Goal: Obtain resource: Obtain resource

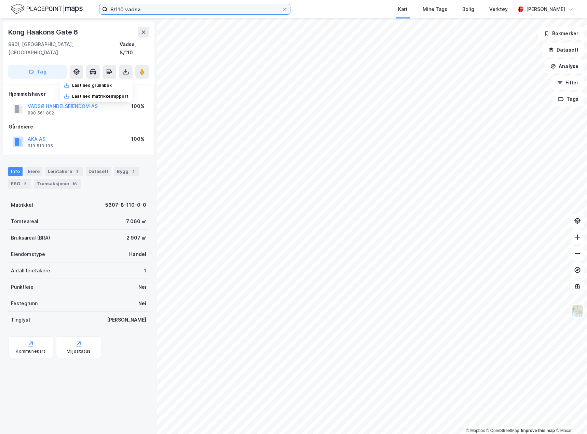
click at [121, 8] on input "8/110 vadsø" at bounding box center [195, 9] width 174 height 10
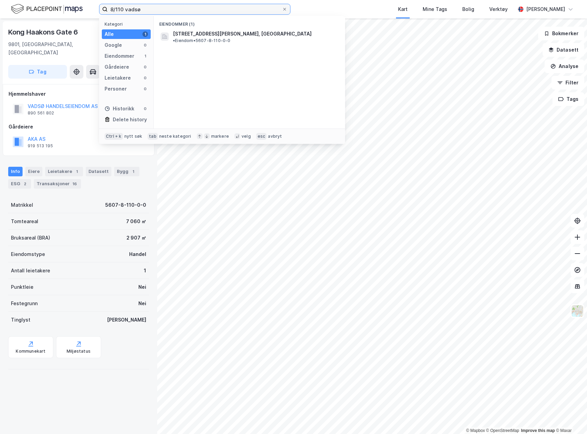
click at [121, 8] on input "8/110 vadsø" at bounding box center [195, 9] width 174 height 10
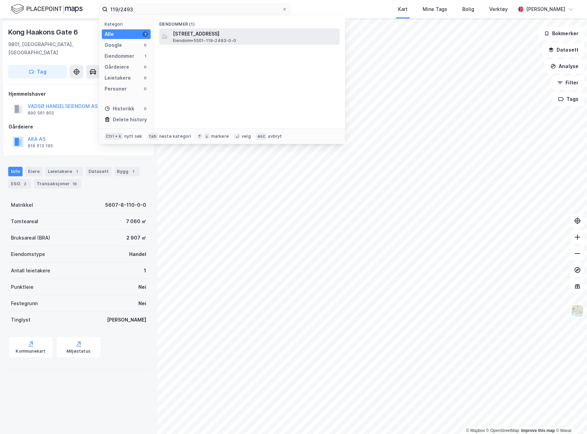
click at [206, 43] on div "[STREET_ADDRESS] • 5501-119-2493-0-0" at bounding box center [249, 36] width 180 height 16
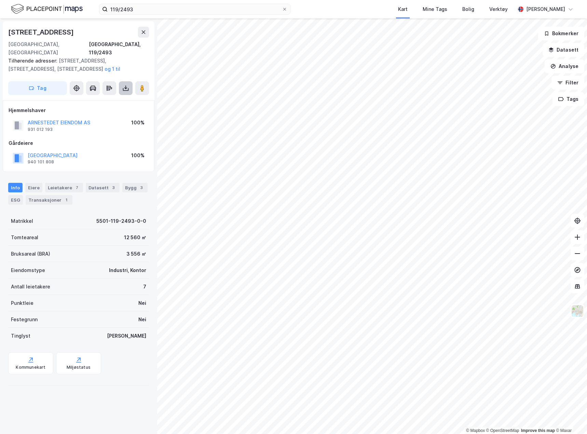
click at [122, 81] on button at bounding box center [126, 88] width 14 height 14
click at [98, 99] on div "Last ned grunnbok" at bounding box center [92, 101] width 40 height 5
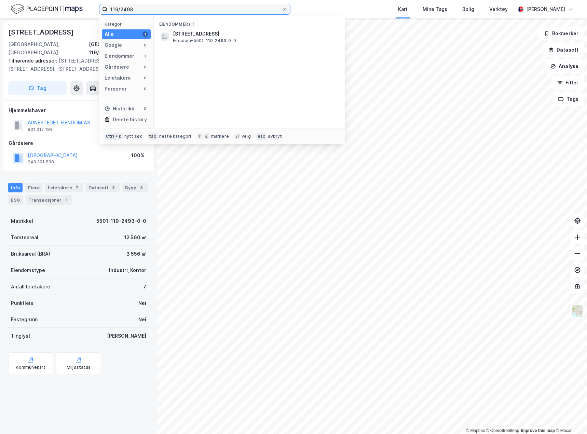
drag, startPoint x: 138, startPoint y: 12, endPoint x: 80, endPoint y: 11, distance: 58.4
click at [80, 11] on div "119/2493 Kategori Alle 1 Google 0 Eiendommer 1 Gårdeiere 0 Leietakere 0 Persone…" at bounding box center [293, 9] width 587 height 18
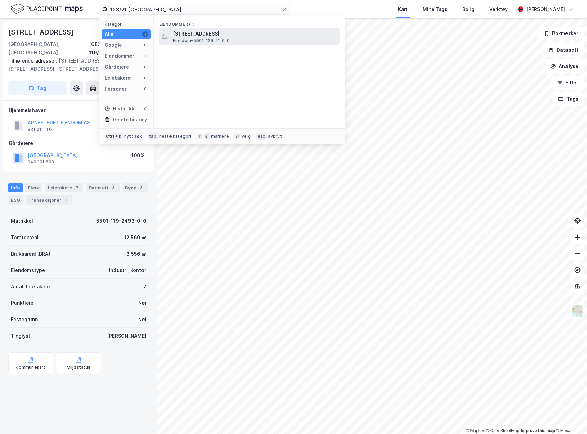
click at [221, 38] on span "Eiendom • 5501-123-21-0-0" at bounding box center [201, 40] width 57 height 5
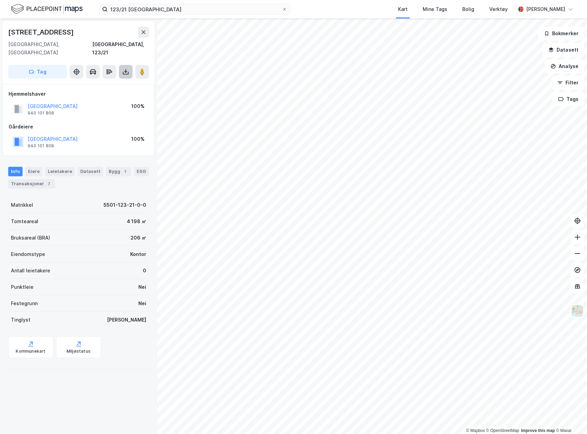
click at [123, 72] on icon at bounding box center [126, 73] width 6 height 3
click at [103, 80] on div "Last ned grunnbok" at bounding box center [96, 85] width 73 height 11
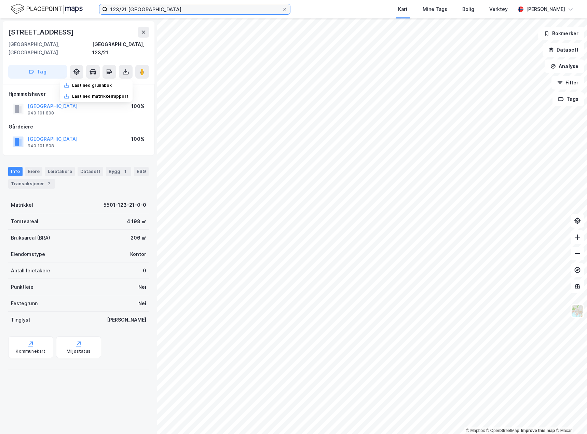
click at [124, 9] on input "123/21 [GEOGRAPHIC_DATA]" at bounding box center [195, 9] width 174 height 10
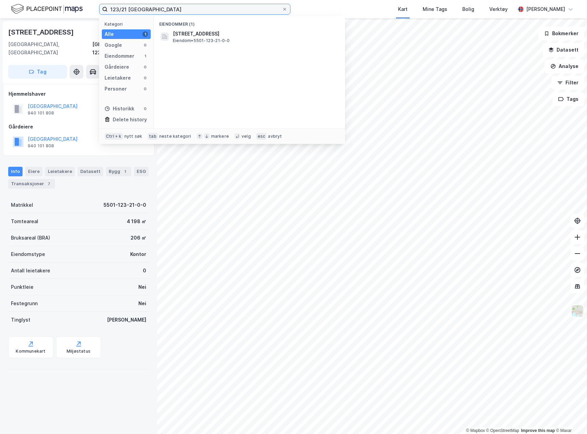
click at [124, 9] on input "123/21 [GEOGRAPHIC_DATA]" at bounding box center [195, 9] width 174 height 10
type input "72/486"
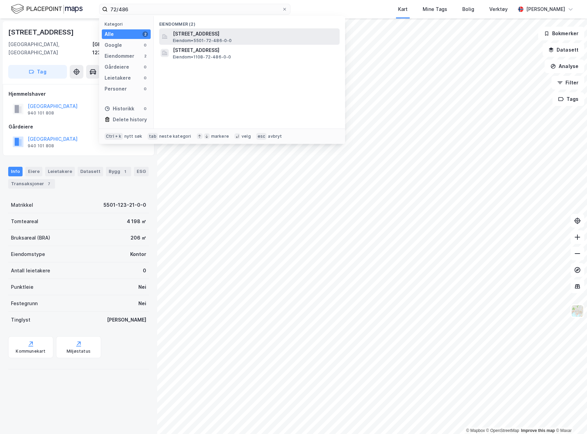
click at [223, 36] on span "[STREET_ADDRESS]" at bounding box center [255, 34] width 164 height 8
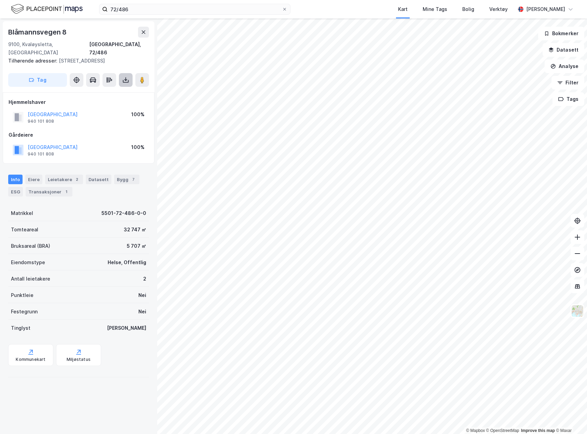
click at [123, 77] on icon at bounding box center [125, 80] width 7 height 7
click at [119, 88] on div "Last ned grunnbok" at bounding box center [96, 93] width 73 height 11
